Goal: Ask a question

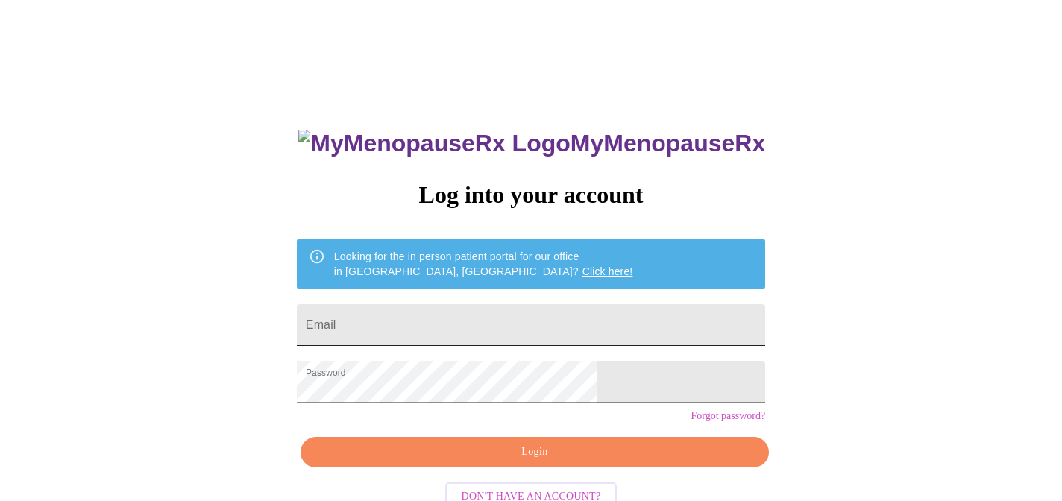
click at [515, 305] on input "Email" at bounding box center [531, 325] width 468 height 42
type input "[EMAIL_ADDRESS][DOMAIN_NAME]"
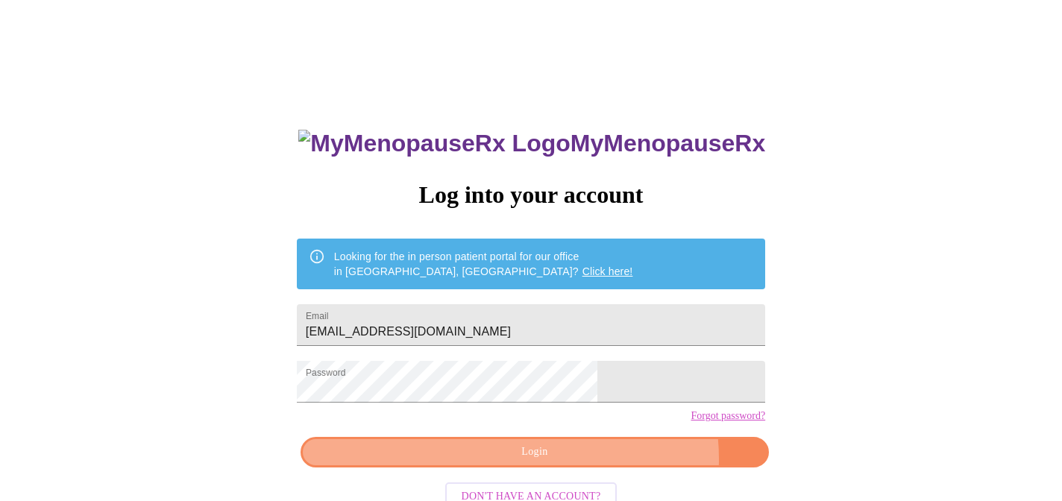
click at [593, 462] on span "Login" at bounding box center [535, 452] width 434 height 19
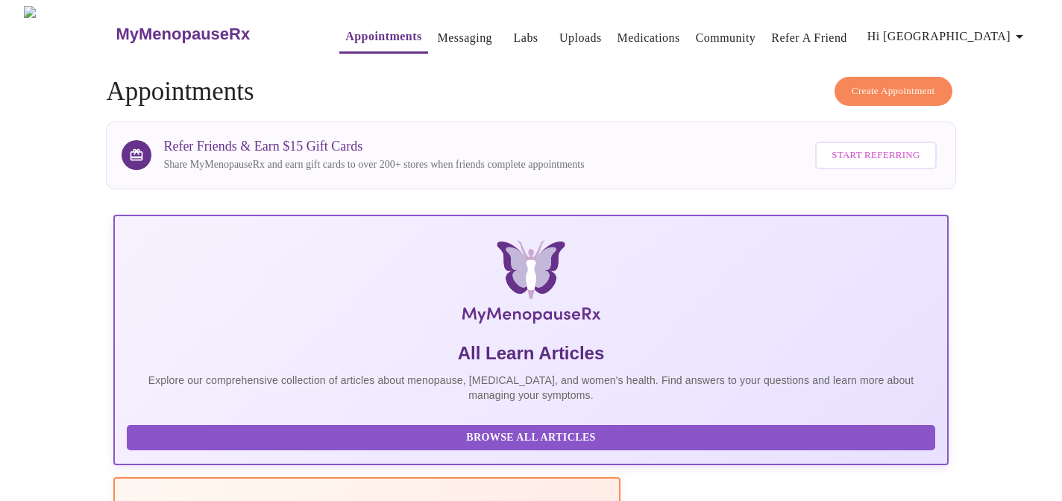
click at [853, 77] on button "Create Appointment" at bounding box center [894, 91] width 118 height 29
click at [359, 37] on link "Appointments" at bounding box center [383, 36] width 76 height 21
click at [873, 148] on span "Start Referring" at bounding box center [876, 155] width 88 height 17
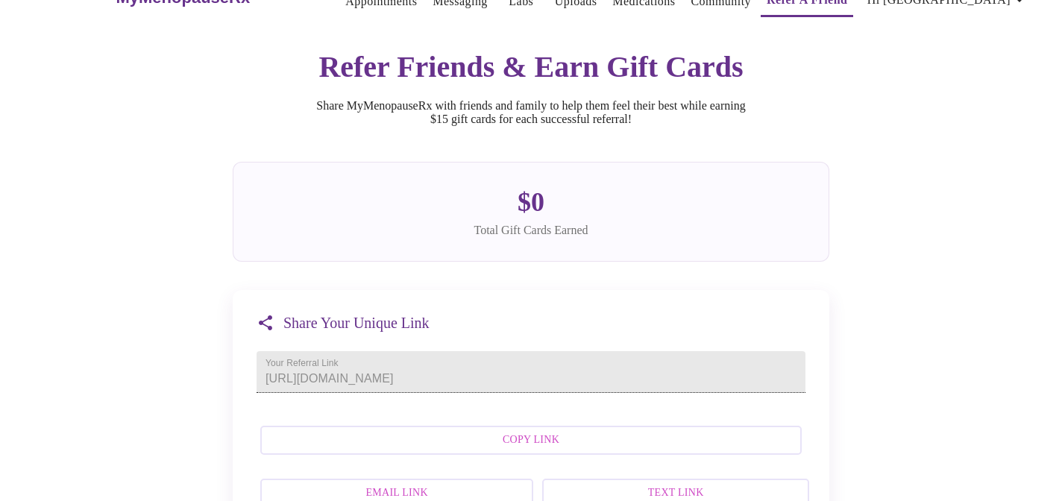
scroll to position [81, 0]
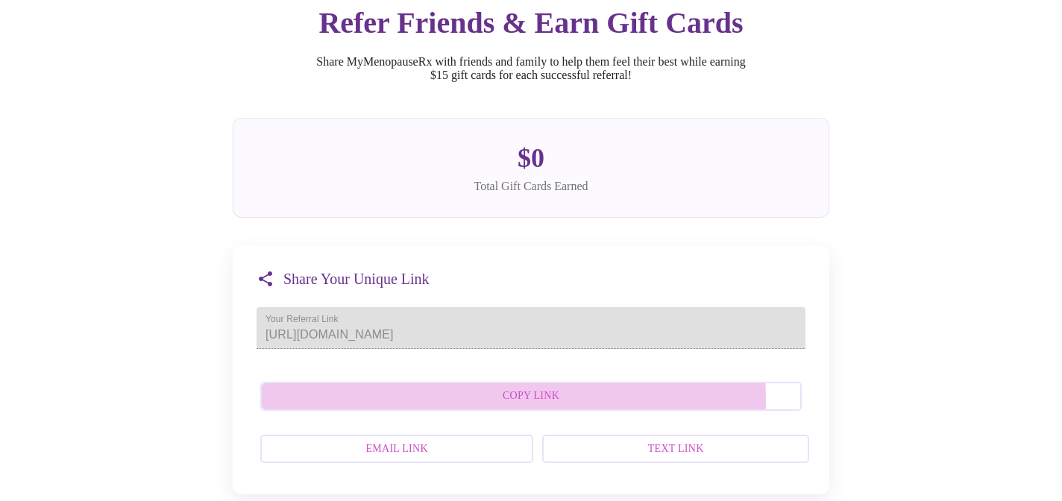
click at [479, 406] on span "Copy Link" at bounding box center [531, 396] width 509 height 19
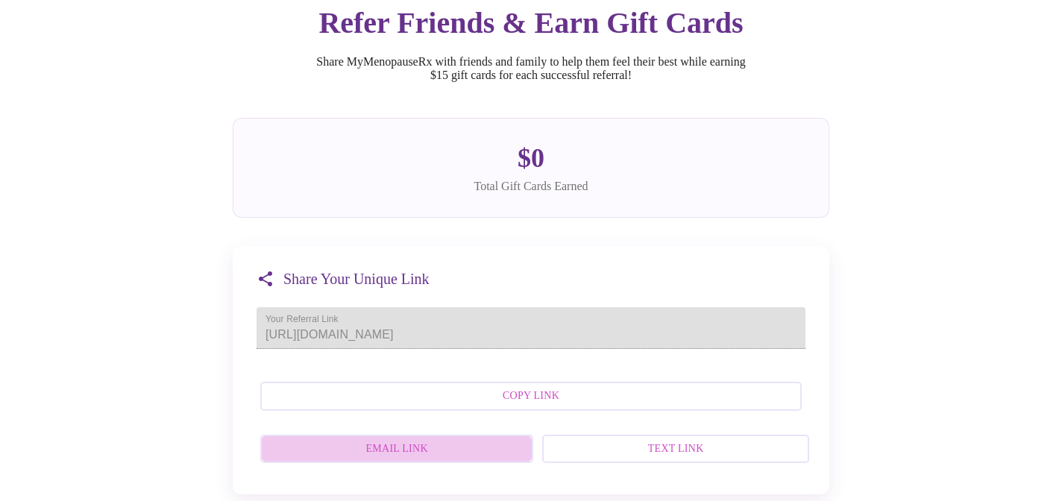
click at [454, 459] on span "Email Link" at bounding box center [397, 449] width 240 height 19
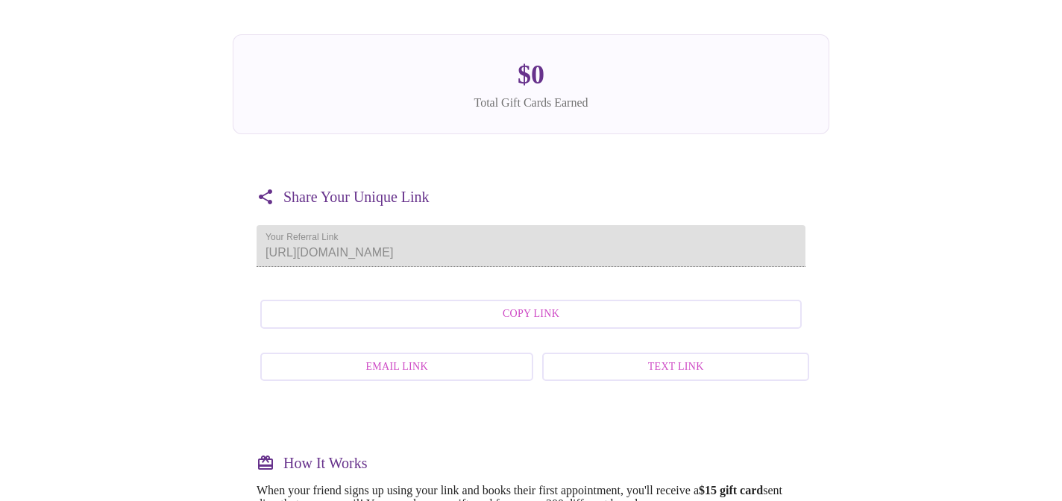
scroll to position [0, 0]
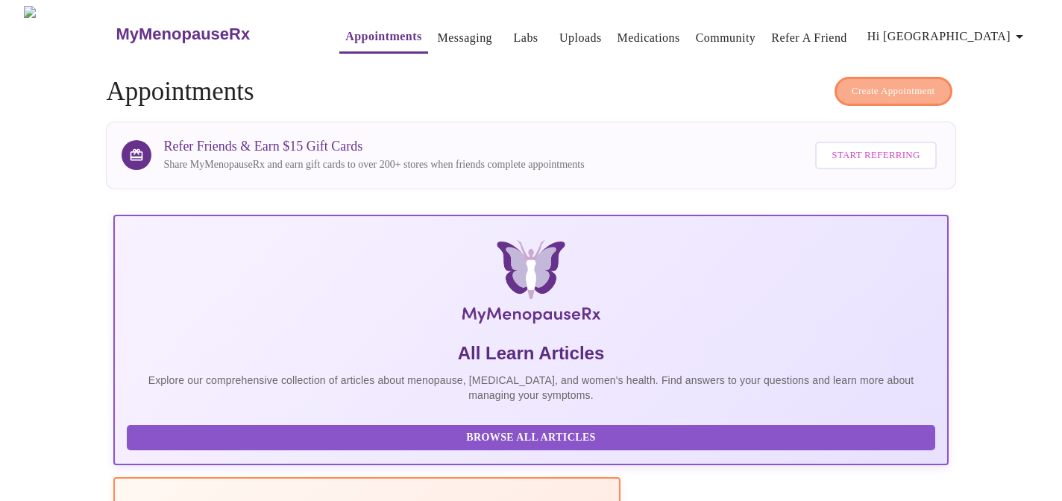
click at [864, 83] on span "Create Appointment" at bounding box center [894, 91] width 84 height 17
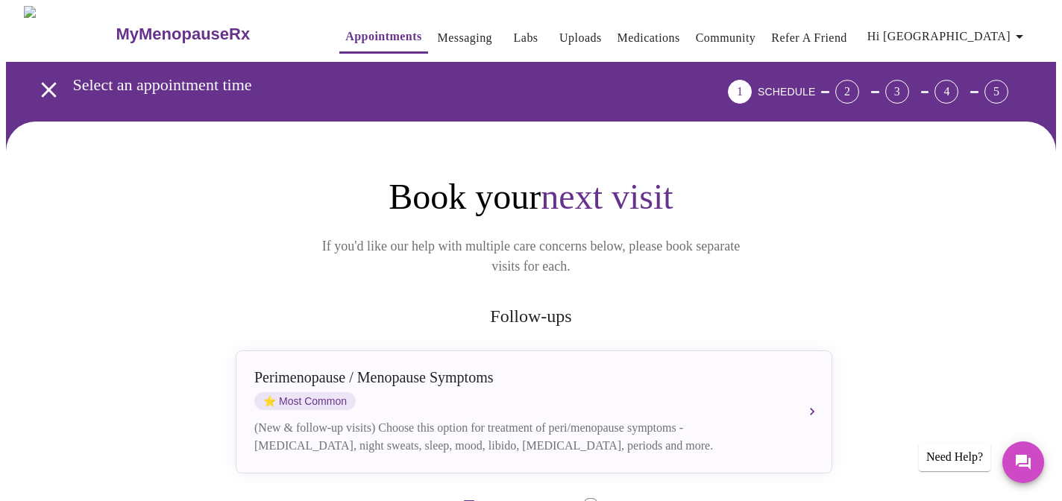
click at [438, 43] on button "Messaging" at bounding box center [465, 38] width 66 height 30
click at [440, 31] on link "Messaging" at bounding box center [465, 38] width 54 height 21
click at [633, 31] on link "Medications" at bounding box center [649, 38] width 63 height 21
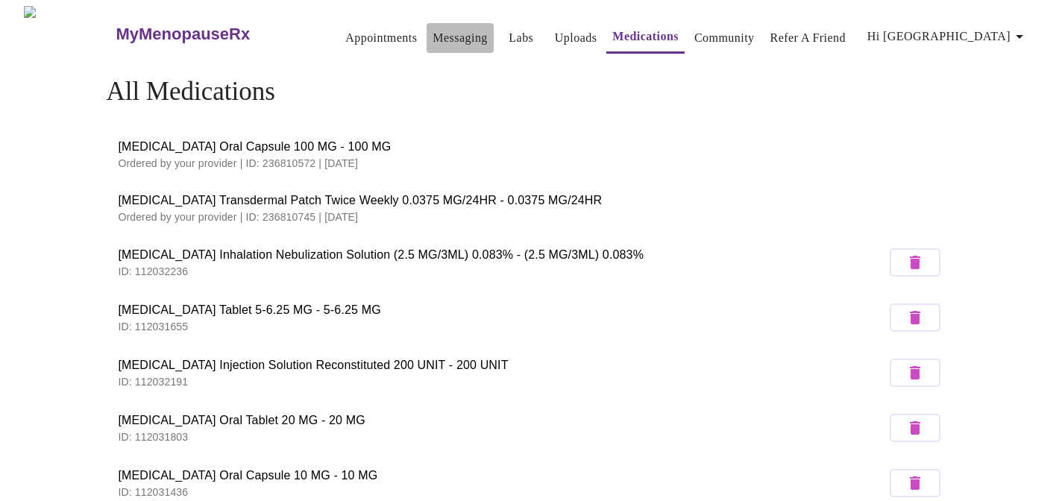
click at [433, 38] on link "Messaging" at bounding box center [460, 38] width 54 height 21
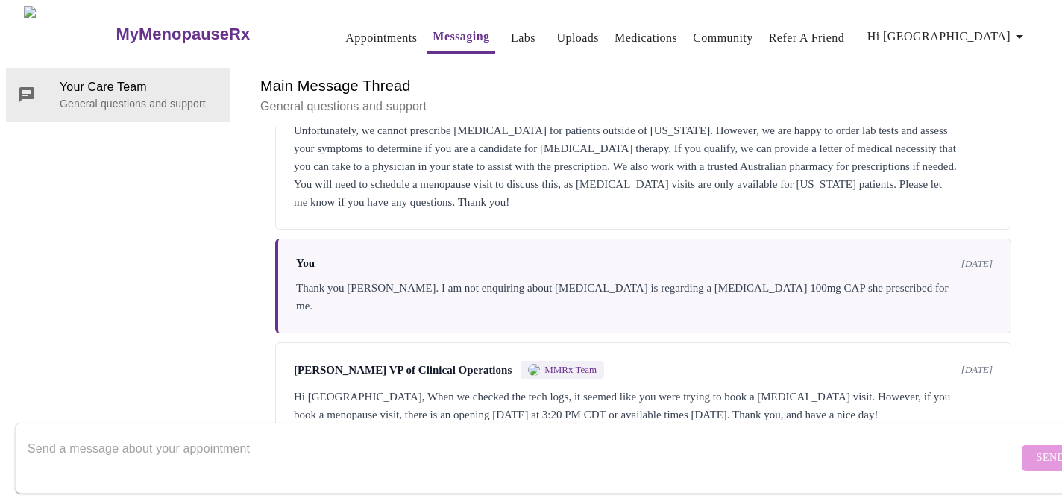
scroll to position [1238, 0]
click at [677, 434] on textarea "Send a message about your appointment" at bounding box center [523, 458] width 991 height 48
type textarea "do you have Spanish speaking doctors?"
click at [1037, 449] on span "Send" at bounding box center [1051, 458] width 28 height 19
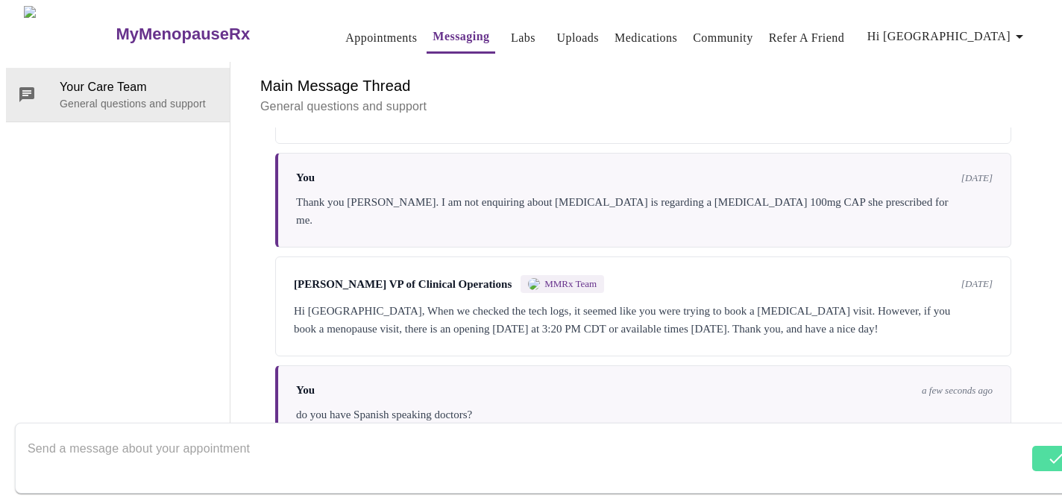
scroll to position [1329, 0]
